Goal: Navigation & Orientation: Understand site structure

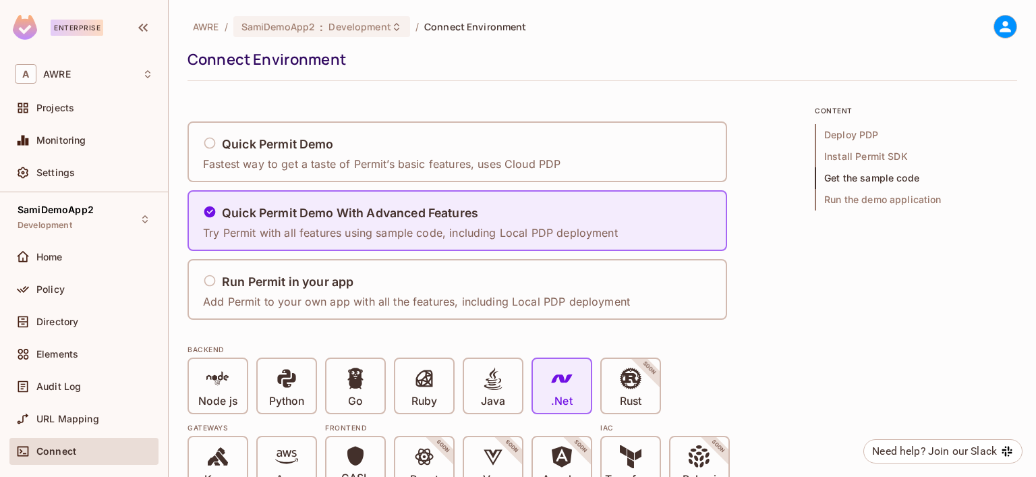
scroll to position [1552, 0]
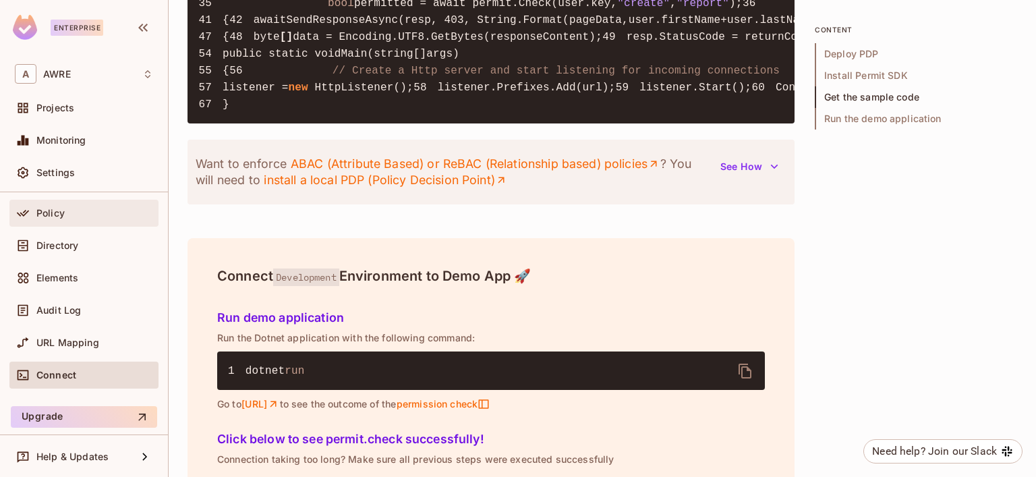
click at [57, 215] on span "Policy" at bounding box center [50, 213] width 28 height 11
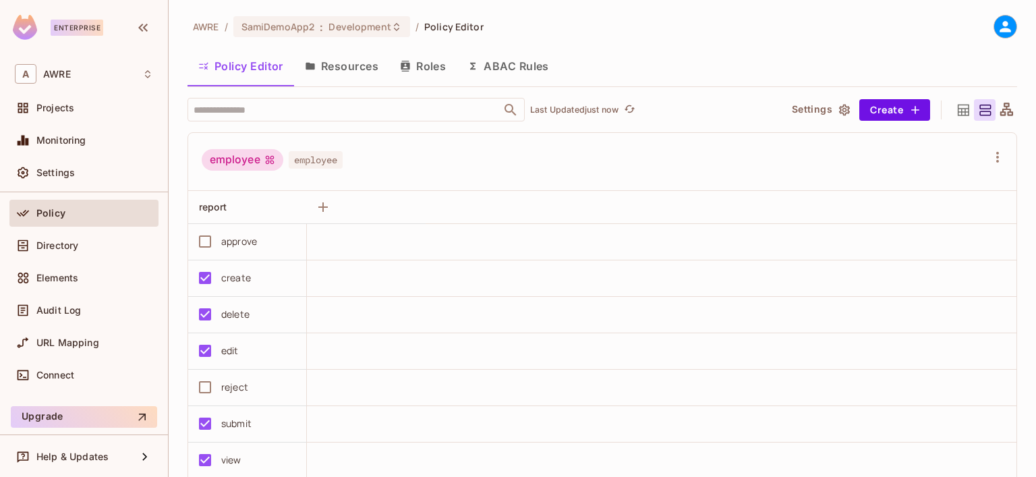
click at [343, 67] on button "Resources" at bounding box center [341, 66] width 95 height 34
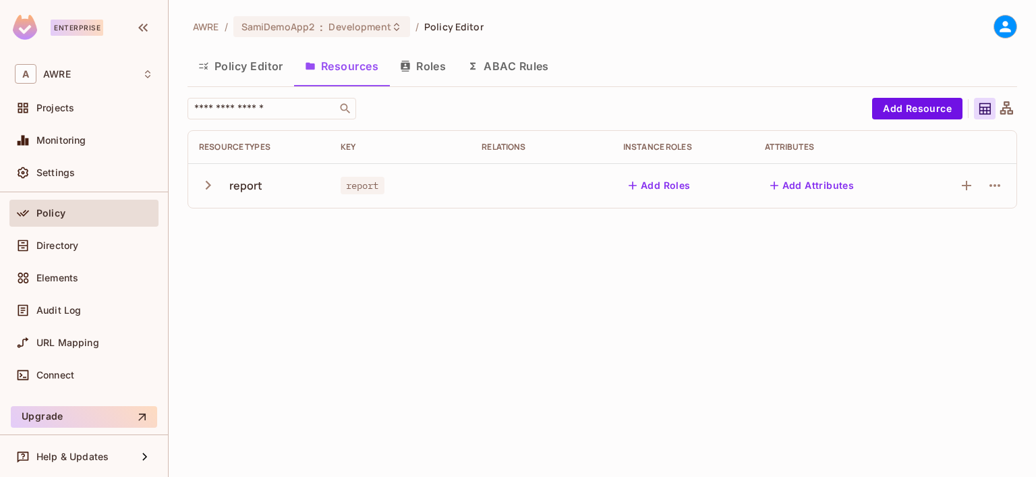
click at [421, 63] on button "Roles" at bounding box center [422, 66] width 67 height 34
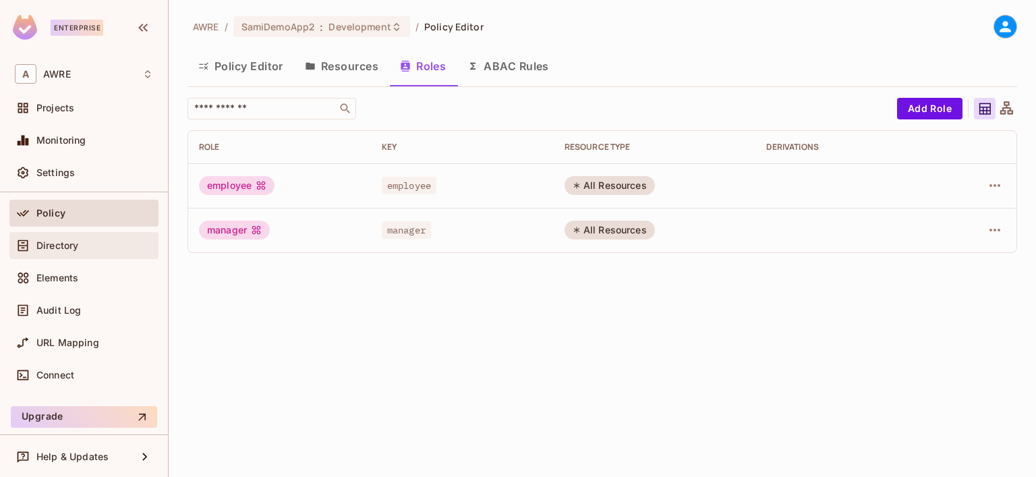
click at [43, 244] on span "Directory" at bounding box center [57, 245] width 42 height 11
